Goal: Information Seeking & Learning: Learn about a topic

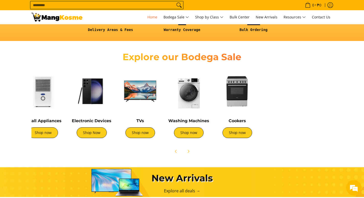
scroll to position [0, 112]
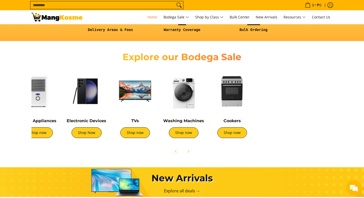
drag, startPoint x: 282, startPoint y: 112, endPoint x: 170, endPoint y: 113, distance: 112.2
click at [170, 113] on div "Washing Machines Shop now" at bounding box center [183, 105] width 43 height 73
click at [233, 94] on img at bounding box center [232, 90] width 43 height 43
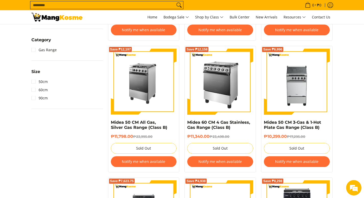
scroll to position [256, 0]
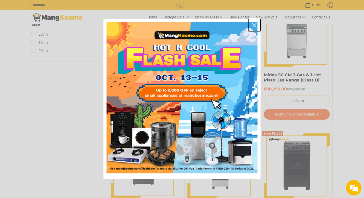
click at [255, 25] on icon "close icon" at bounding box center [254, 25] width 4 height 4
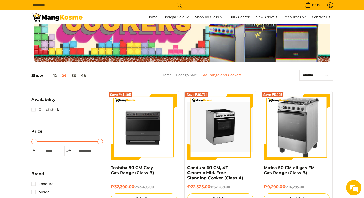
scroll to position [0, 0]
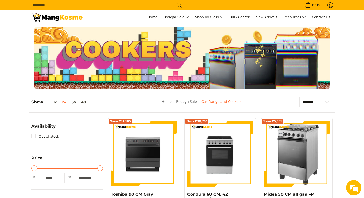
click at [49, 20] on img at bounding box center [56, 17] width 51 height 9
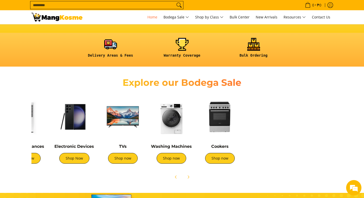
scroll to position [0, 170]
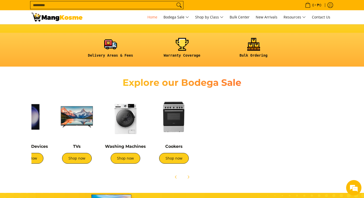
drag, startPoint x: 302, startPoint y: 128, endPoint x: 71, endPoint y: 128, distance: 231.0
click at [73, 128] on div "Air Conditioners Shop now Refrigerators Shop now Shop now" at bounding box center [96, 130] width 477 height 76
click at [179, 122] on img at bounding box center [173, 116] width 43 height 43
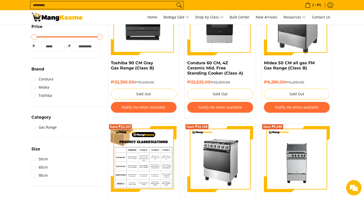
scroll to position [50, 0]
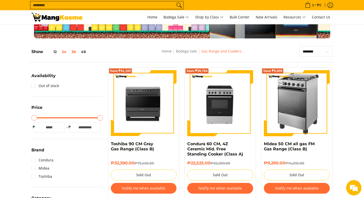
click at [72, 52] on button "36" at bounding box center [73, 52] width 9 height 4
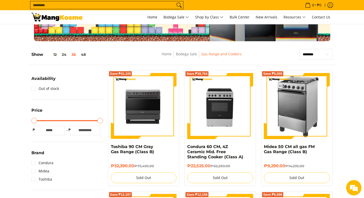
scroll to position [0, 0]
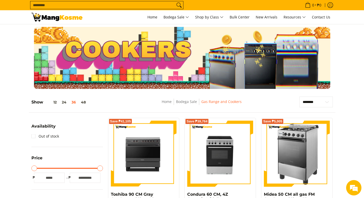
click at [48, 20] on img at bounding box center [56, 17] width 51 height 9
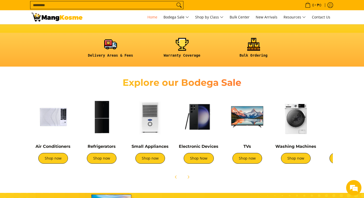
click at [251, 122] on img at bounding box center [247, 116] width 43 height 43
click at [158, 126] on img at bounding box center [150, 116] width 43 height 43
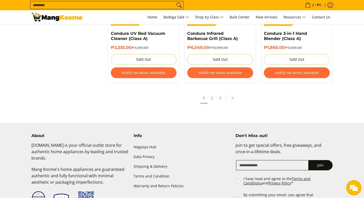
scroll to position [1661, 0]
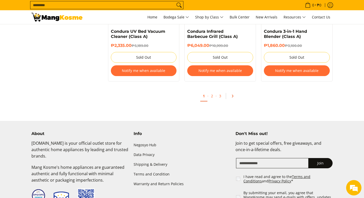
click at [236, 96] on link "Pagination" at bounding box center [234, 95] width 12 height 9
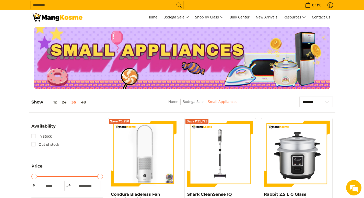
click at [56, 17] on img at bounding box center [56, 17] width 51 height 9
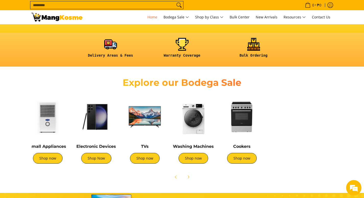
scroll to position [0, 170]
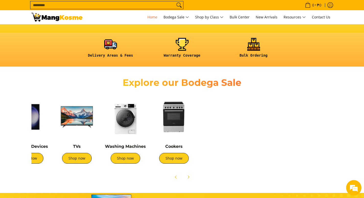
drag, startPoint x: 234, startPoint y: 122, endPoint x: 196, endPoint y: 124, distance: 37.4
click at [196, 124] on div "Air Conditioners Shop now Refrigerators Shop now Shop now" at bounding box center [96, 130] width 477 height 76
click at [78, 116] on img at bounding box center [76, 116] width 43 height 43
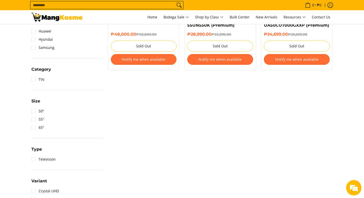
scroll to position [77, 0]
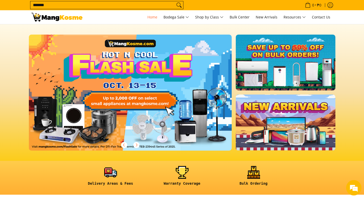
scroll to position [62, 0]
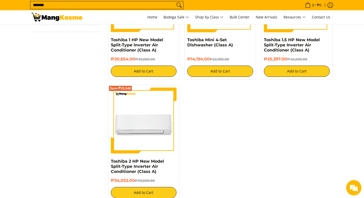
scroll to position [128, 0]
